Goal: Communication & Community: Answer question/provide support

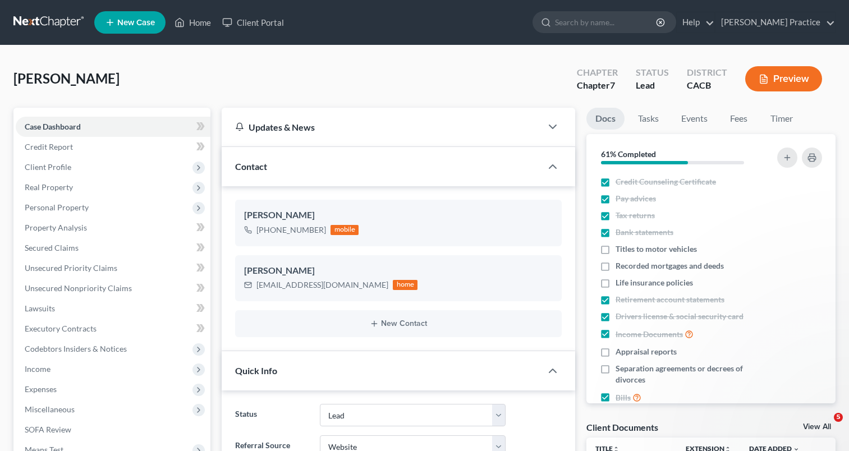
select select "4"
select select "3"
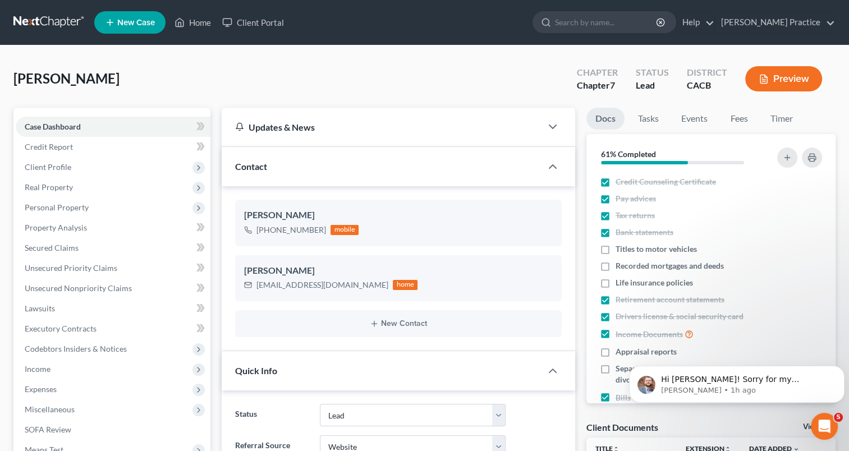
scroll to position [1883, 0]
click at [711, 383] on span "Hi Carla! Sorry for my confusion on this, but would you be able to let me know …" at bounding box center [742, 402] width 162 height 54
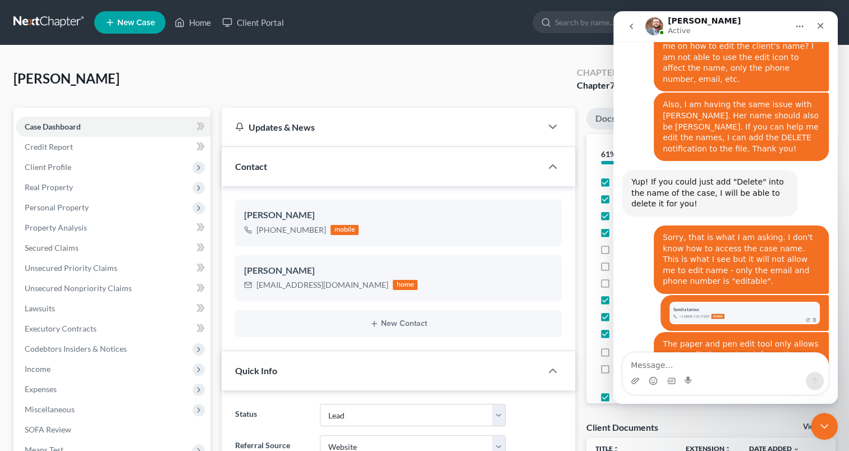
scroll to position [1901, 0]
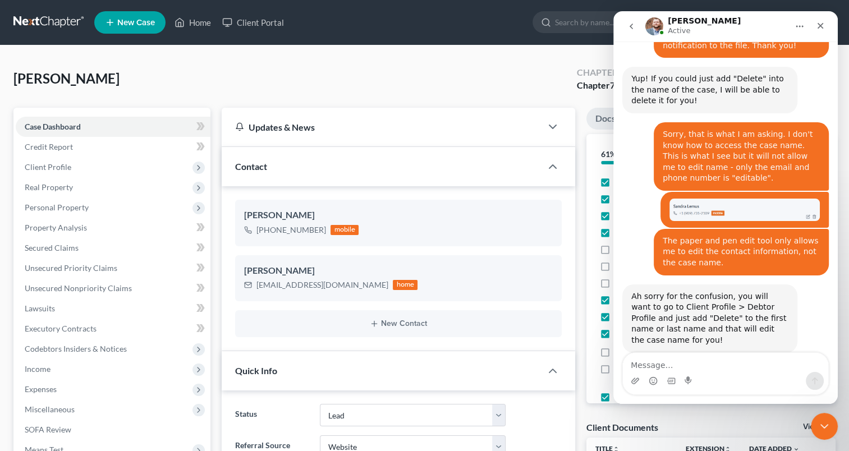
click at [661, 359] on textarea "Message…" at bounding box center [725, 362] width 205 height 19
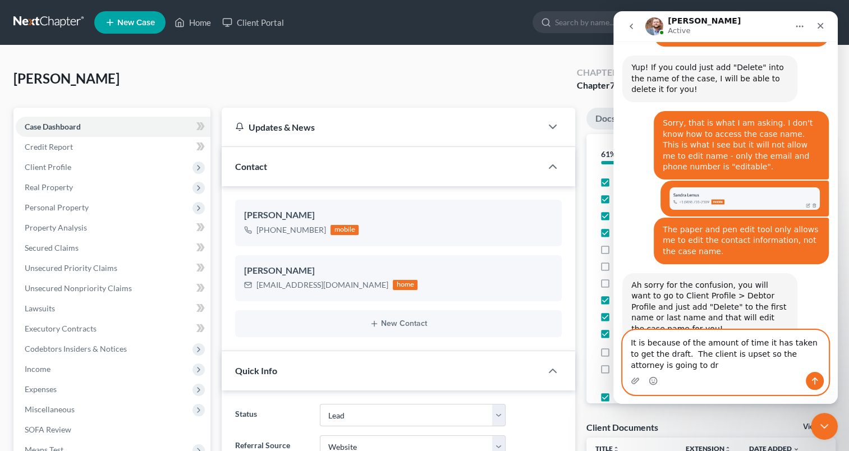
scroll to position [1924, 0]
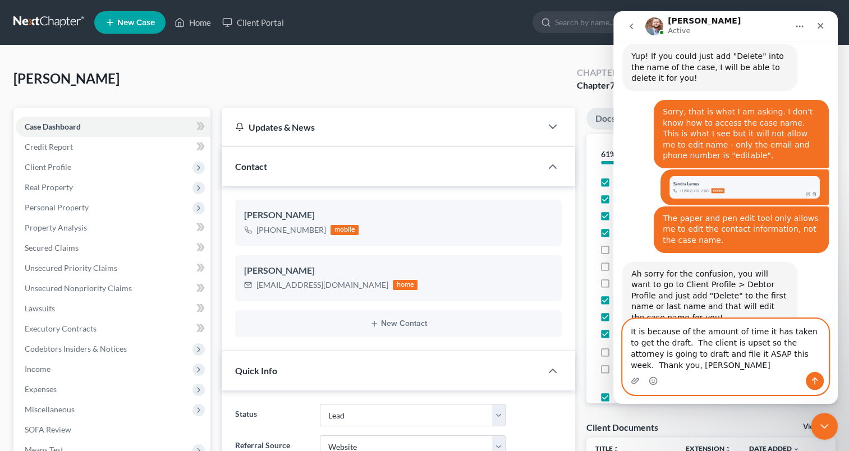
type textarea "It is because of the amount of time it has taken to get the draft. The client i…"
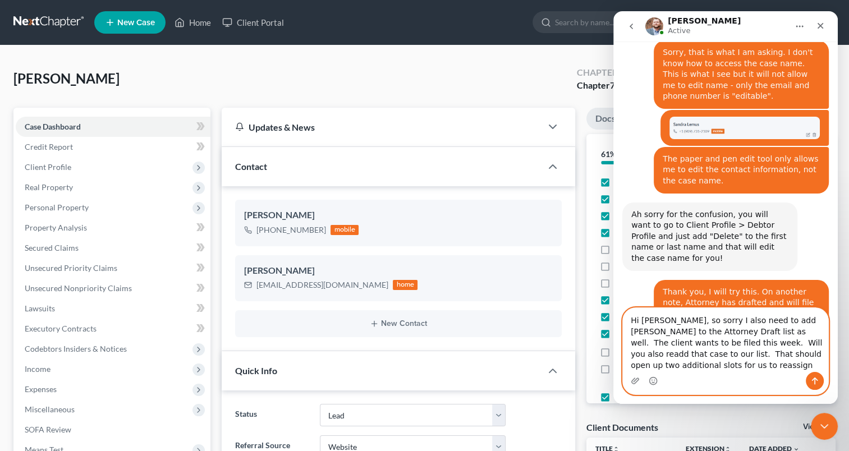
scroll to position [1994, 0]
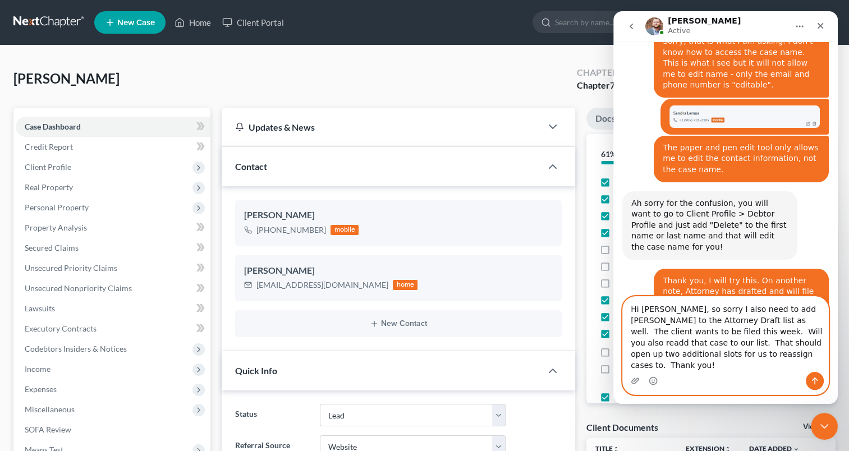
type textarea "Hi James, so sorry I also need to add Diana Gutierrez to the Attorney Draft lis…"
click at [811, 379] on icon "Send a message…" at bounding box center [814, 381] width 9 height 9
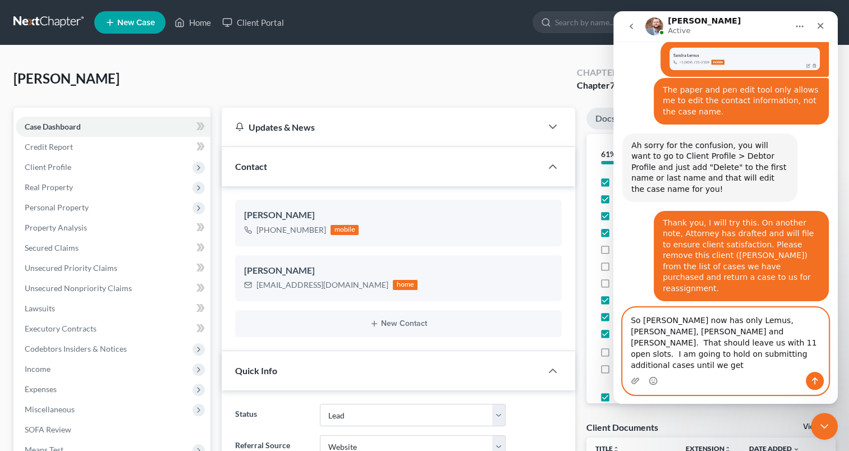
scroll to position [2064, 0]
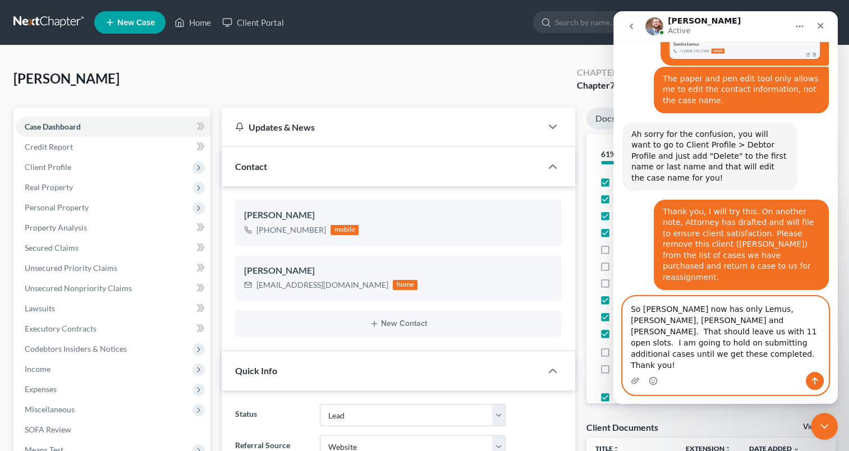
drag, startPoint x: 760, startPoint y: 369, endPoint x: 631, endPoint y: 323, distance: 136.5
click at [631, 323] on textarea "So Kathleen now has only Lemus, Frierson, Cornejo and Price. That should leave …" at bounding box center [725, 334] width 205 height 75
type textarea "So Kathleen now has only Lemus, Frierson, Cornejo and Price. That should leave …"
click at [818, 380] on icon "Send a message…" at bounding box center [814, 381] width 9 height 9
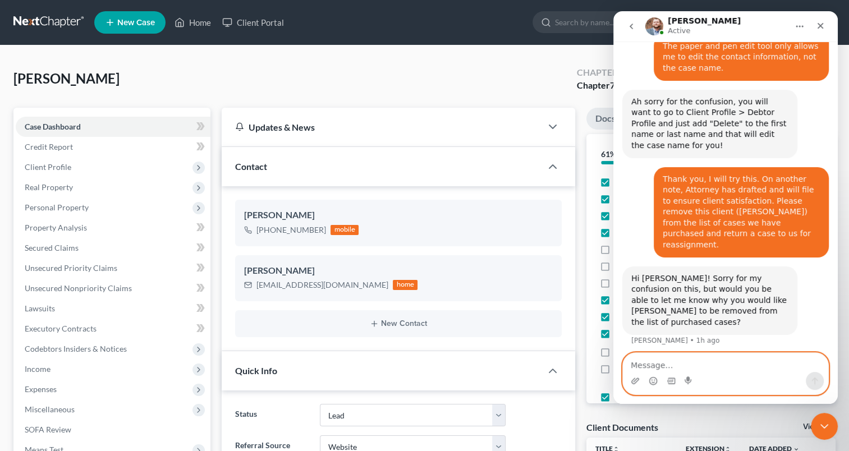
scroll to position [2099, 0]
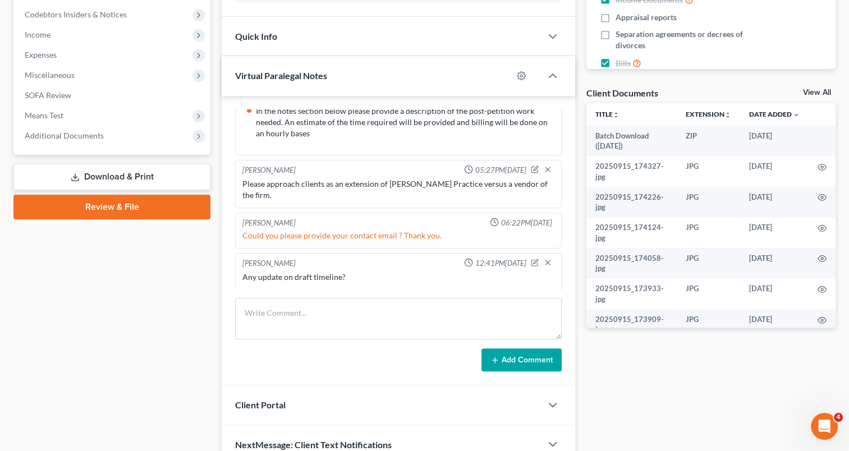
scroll to position [2099, 0]
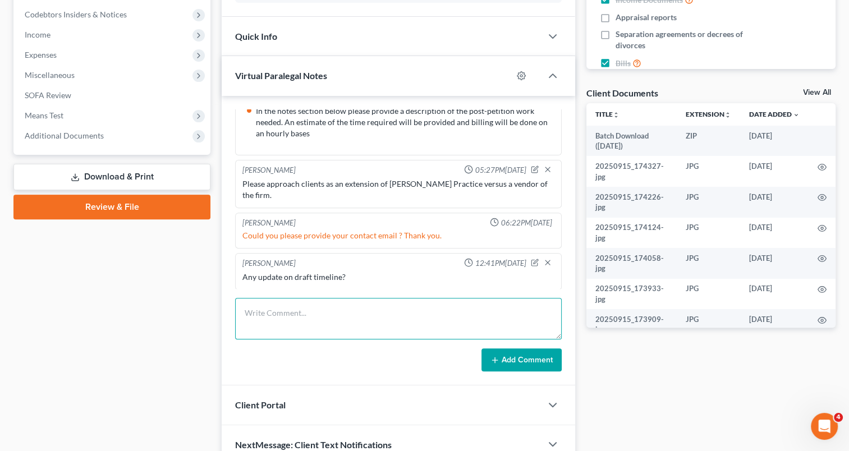
click at [362, 319] on textarea at bounding box center [398, 319] width 327 height 42
type textarea "Client's case is being drafted and filed by the Attorney. Please close this cas…"
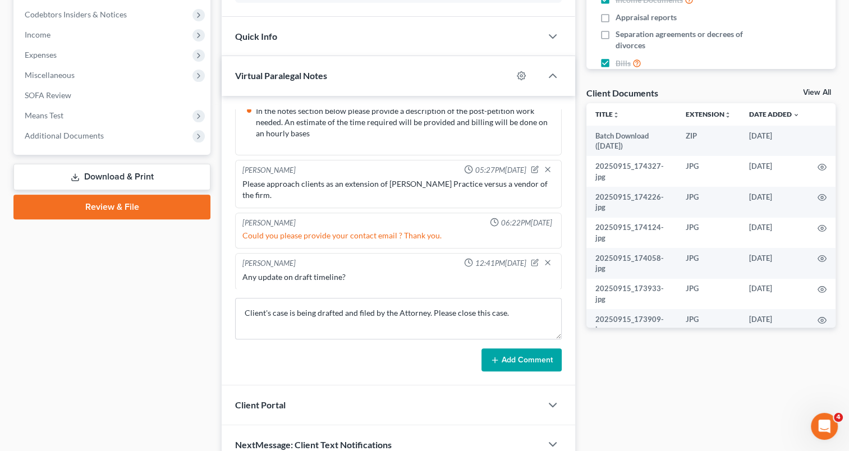
click at [529, 355] on button "Add Comment" at bounding box center [522, 361] width 80 height 24
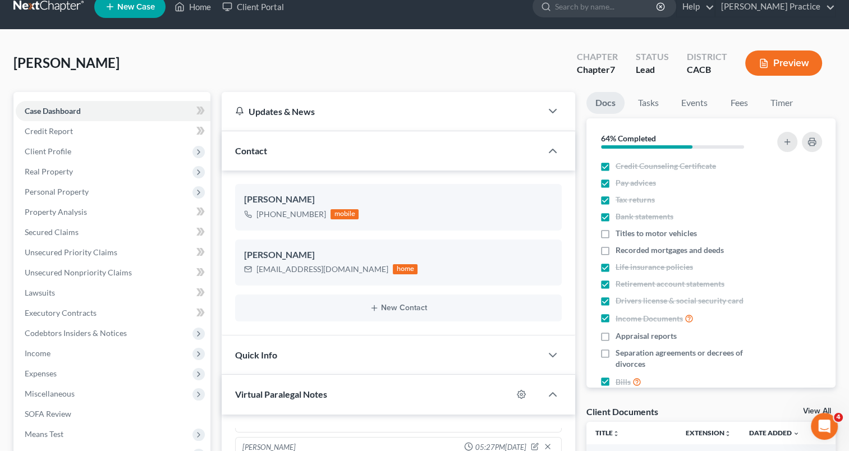
scroll to position [0, 0]
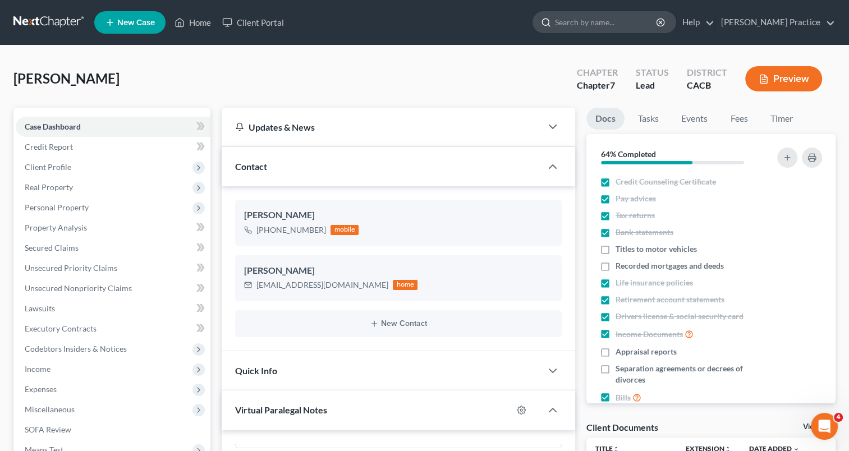
click at [602, 21] on input "search" at bounding box center [606, 22] width 103 height 21
click at [200, 21] on link "Home" at bounding box center [193, 22] width 48 height 20
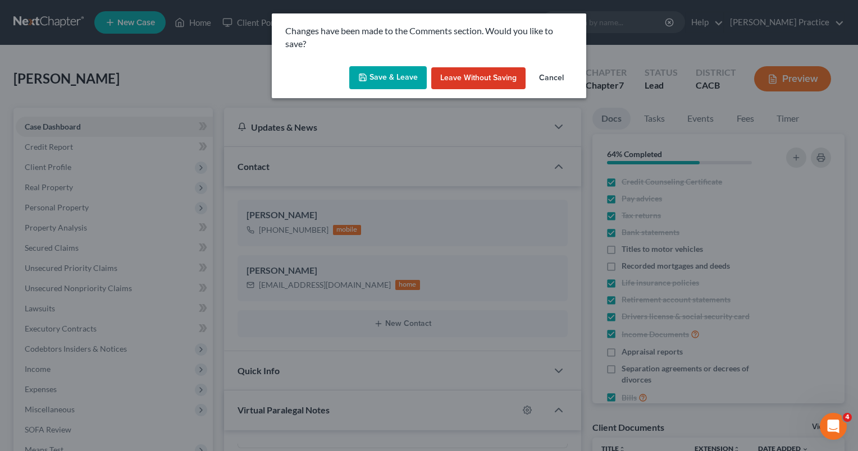
click at [395, 76] on button "Save & Leave" at bounding box center [387, 78] width 77 height 24
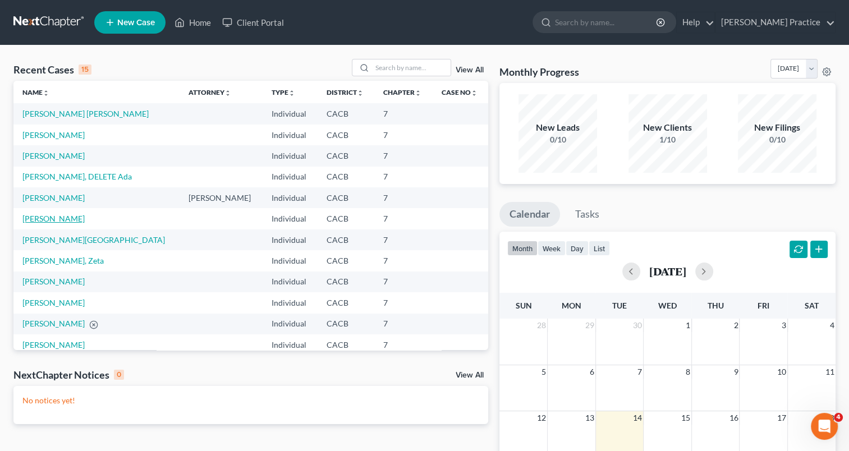
click at [52, 217] on link "[PERSON_NAME]" at bounding box center [53, 219] width 62 height 10
select select "3"
